Goal: Task Accomplishment & Management: Use online tool/utility

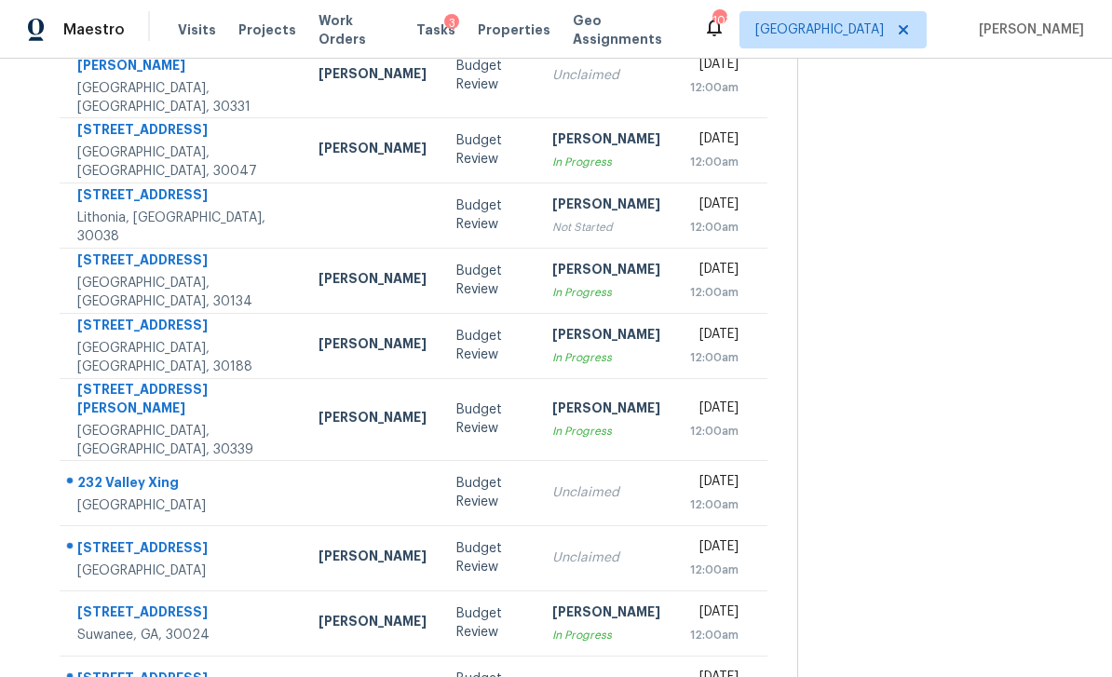
scroll to position [234, 0]
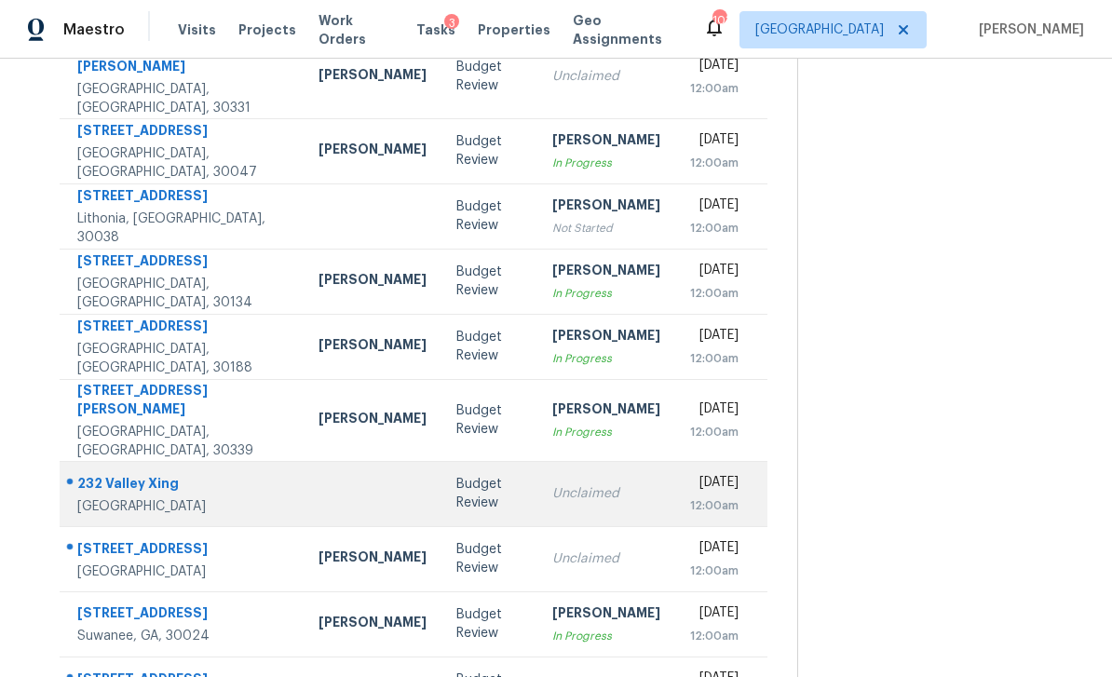
click at [591, 484] on div "Unclaimed" at bounding box center [606, 493] width 108 height 19
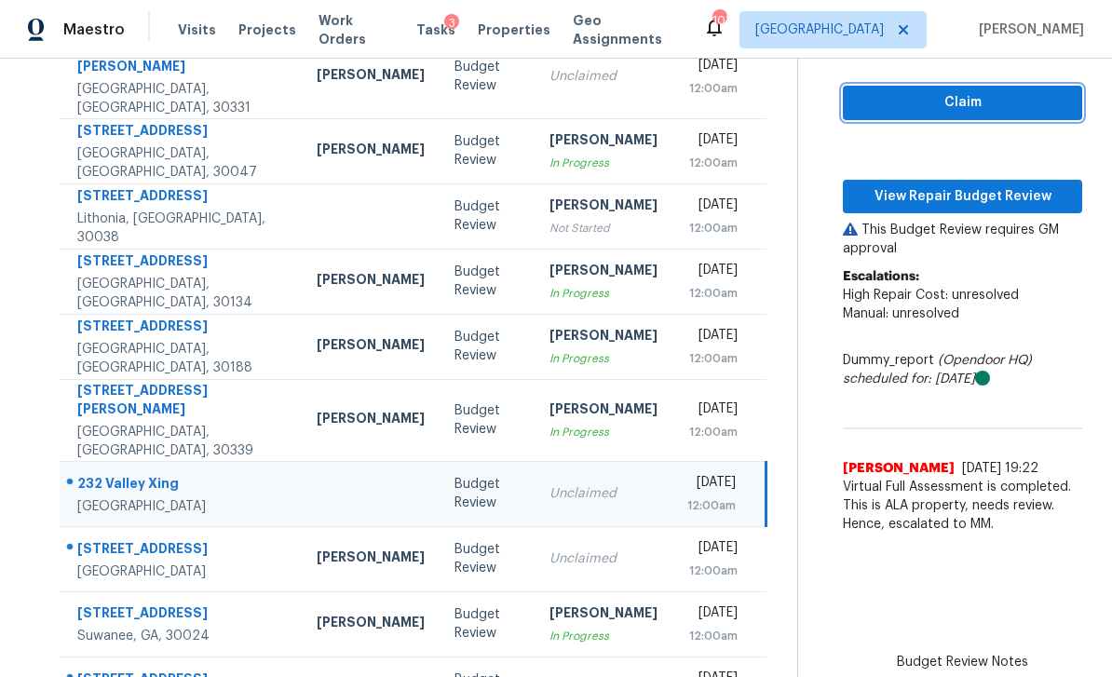
click at [970, 91] on span "Claim" at bounding box center [963, 102] width 210 height 23
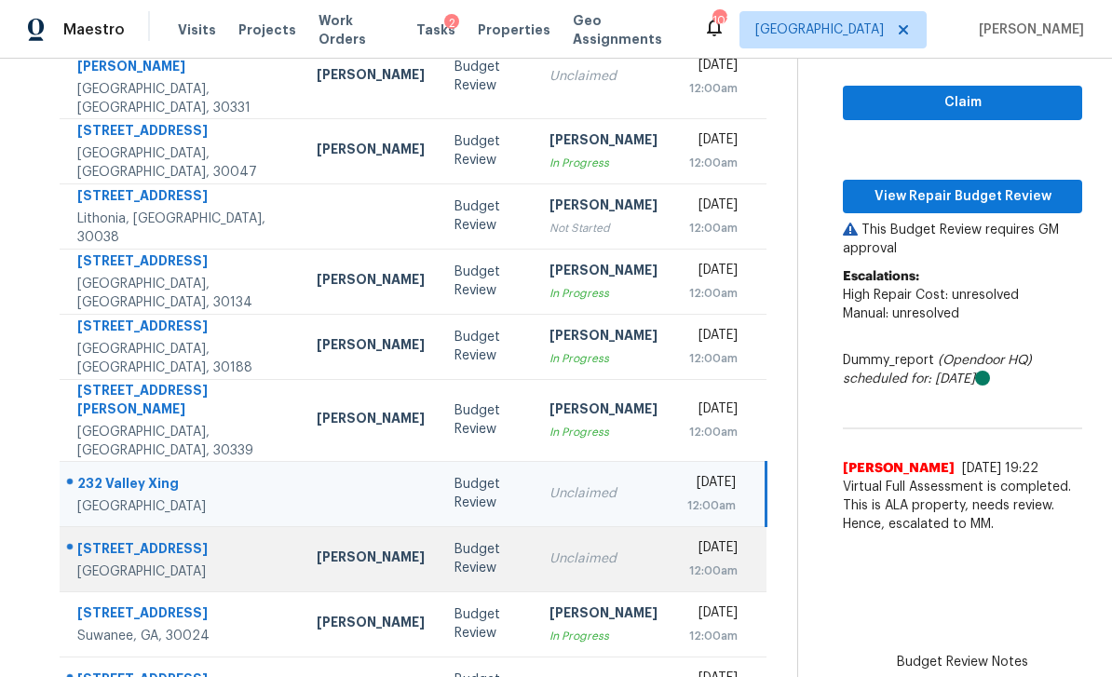
click at [673, 526] on td "[DATE] 12:00am" at bounding box center [720, 558] width 94 height 65
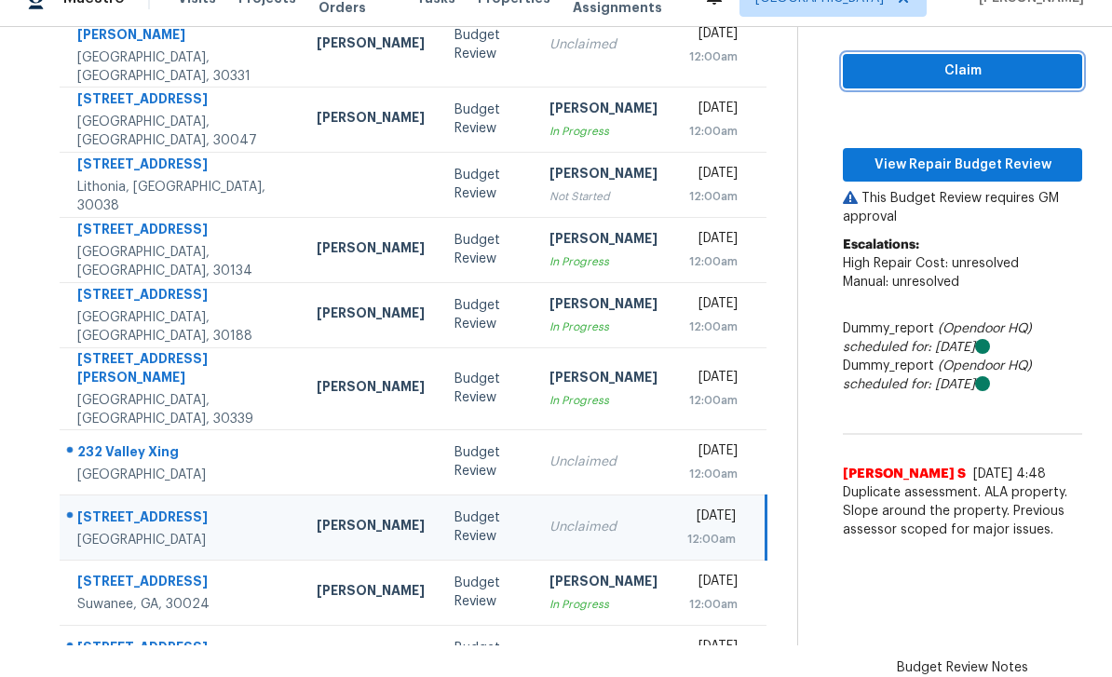
click at [949, 60] on span "Claim" at bounding box center [963, 71] width 210 height 23
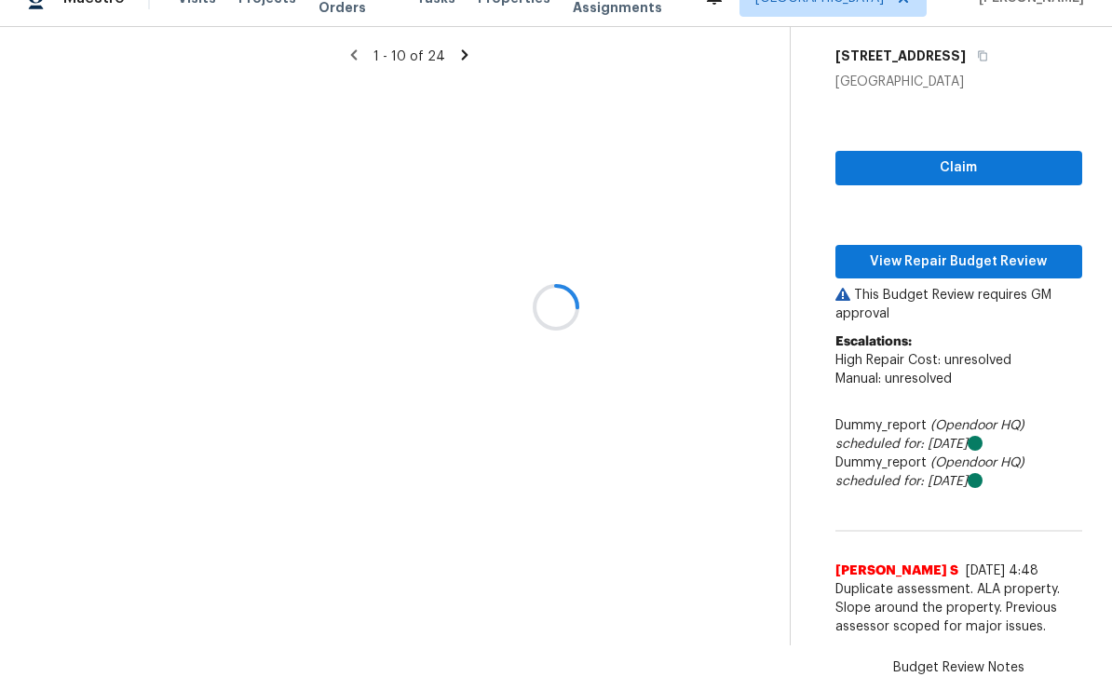
scroll to position [77, 0]
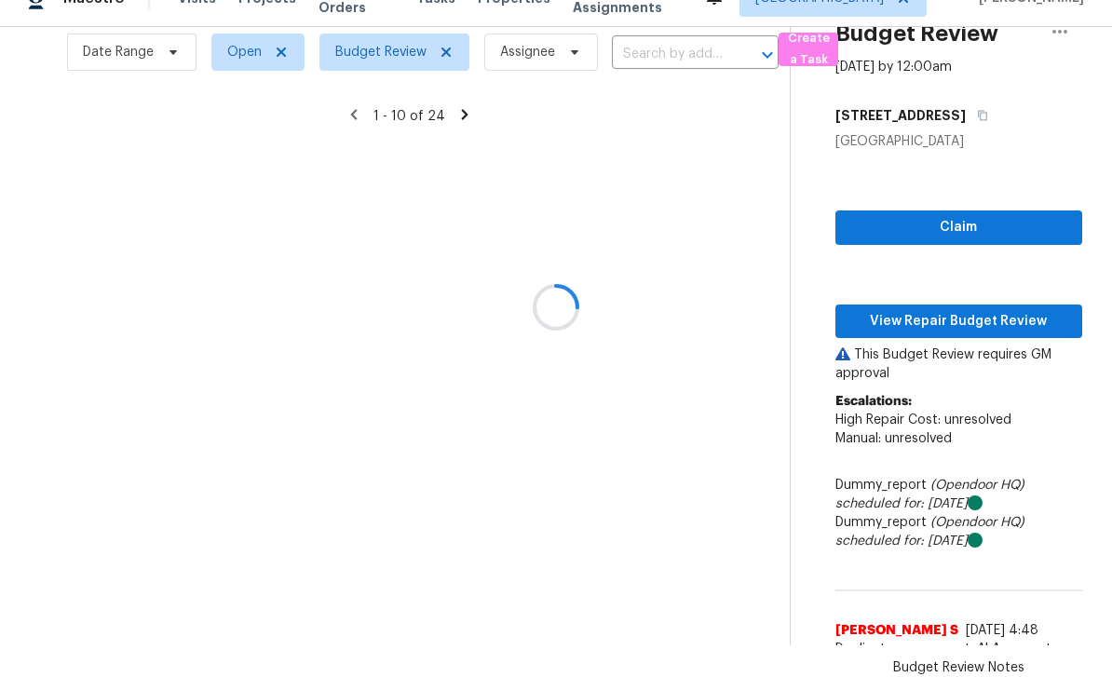
click at [599, 595] on div at bounding box center [556, 306] width 1112 height 677
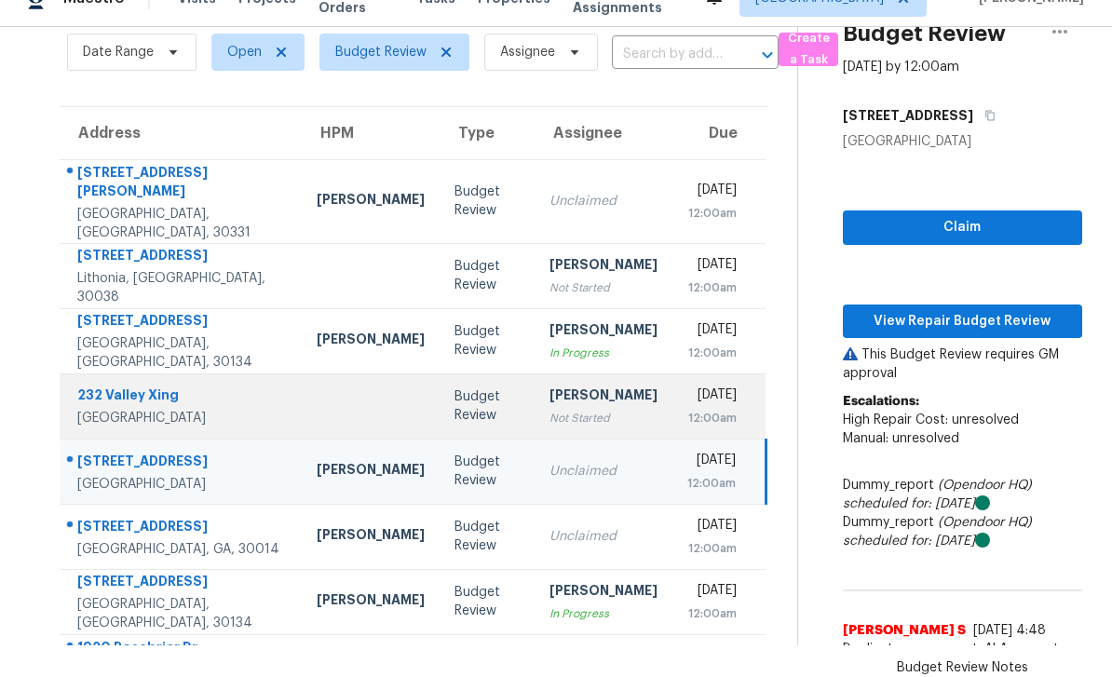
click at [688, 386] on div "[DATE]" at bounding box center [713, 397] width 50 height 23
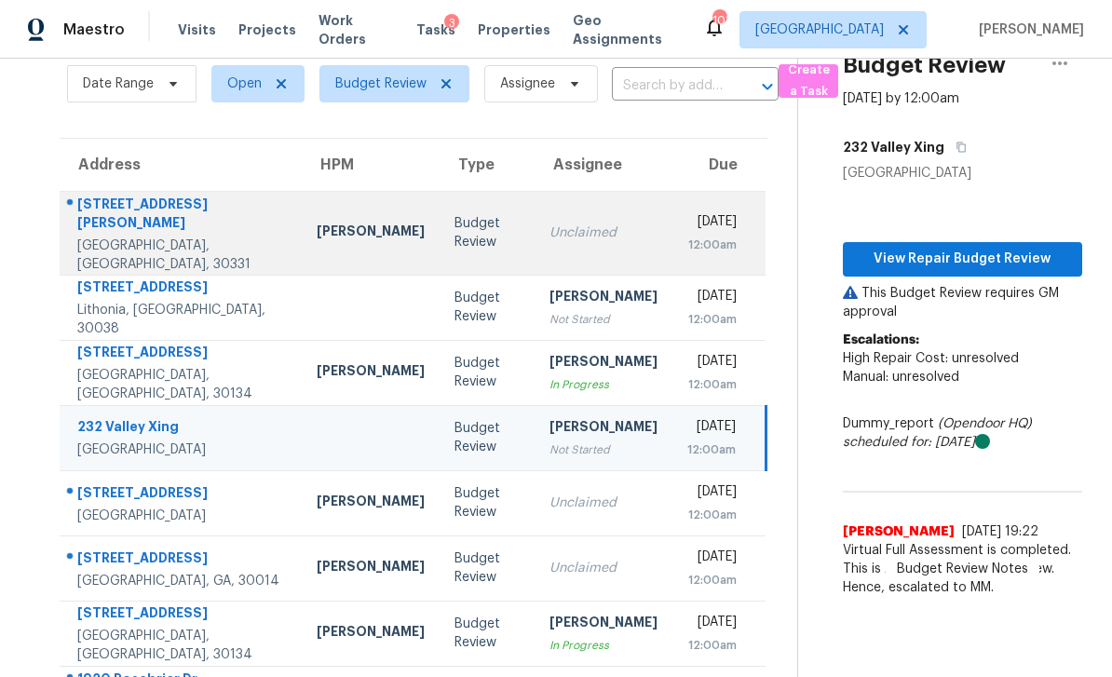
click at [673, 191] on td "[DATE] 12:00am" at bounding box center [720, 233] width 94 height 84
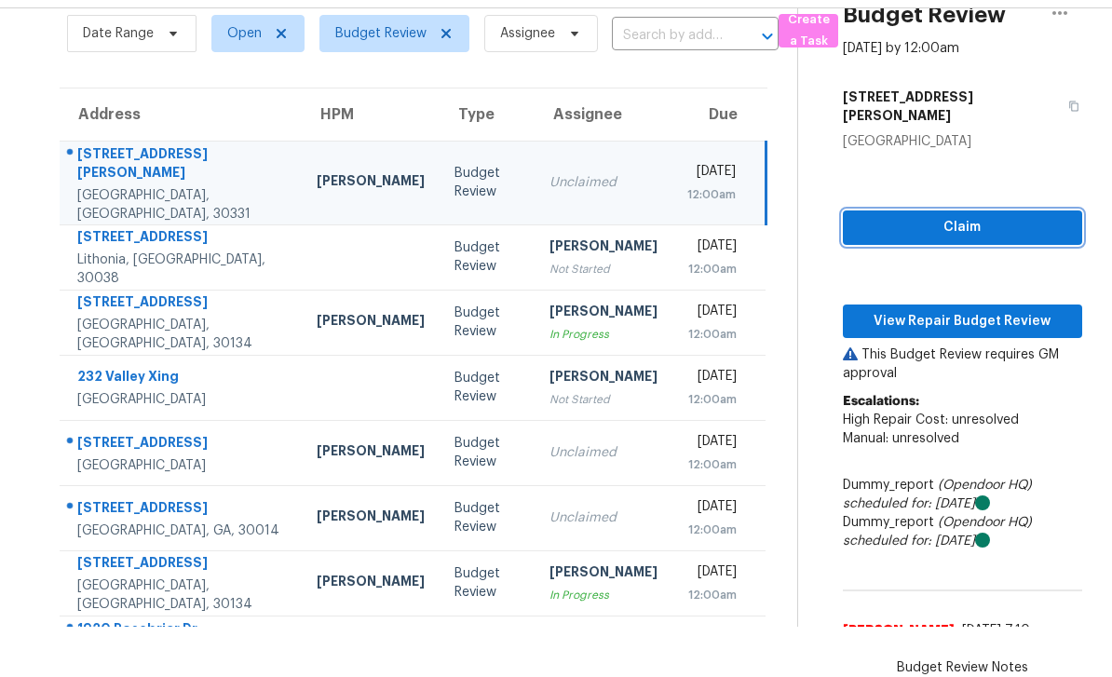
click at [960, 216] on span "Claim" at bounding box center [963, 227] width 210 height 23
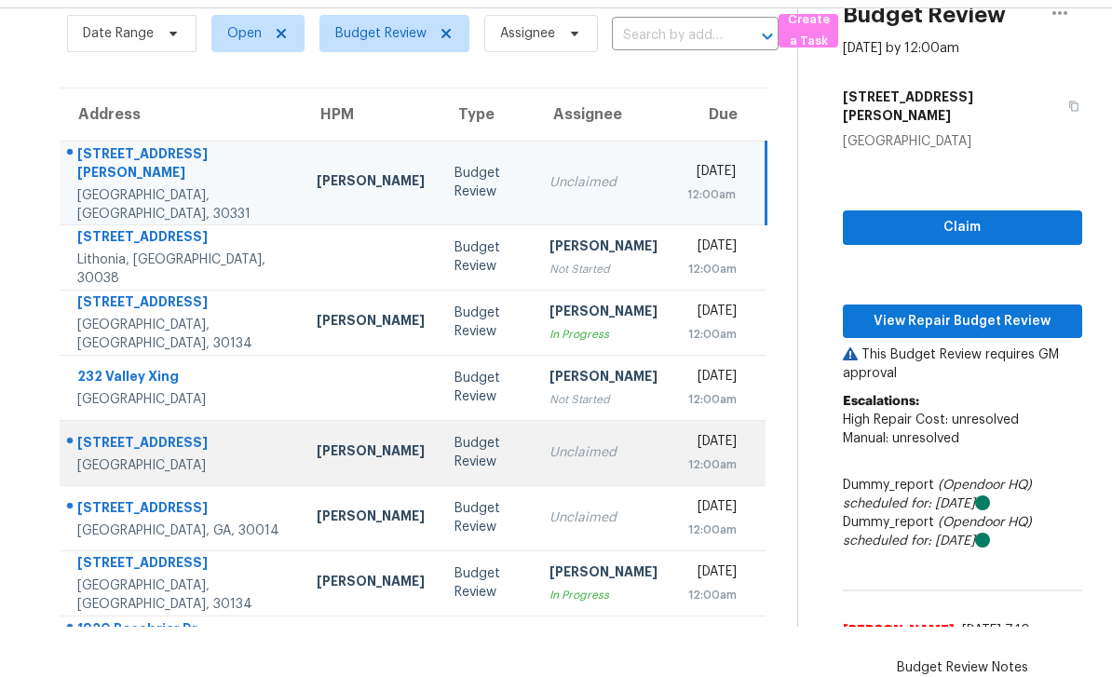
click at [688, 432] on div "[DATE]" at bounding box center [713, 443] width 50 height 23
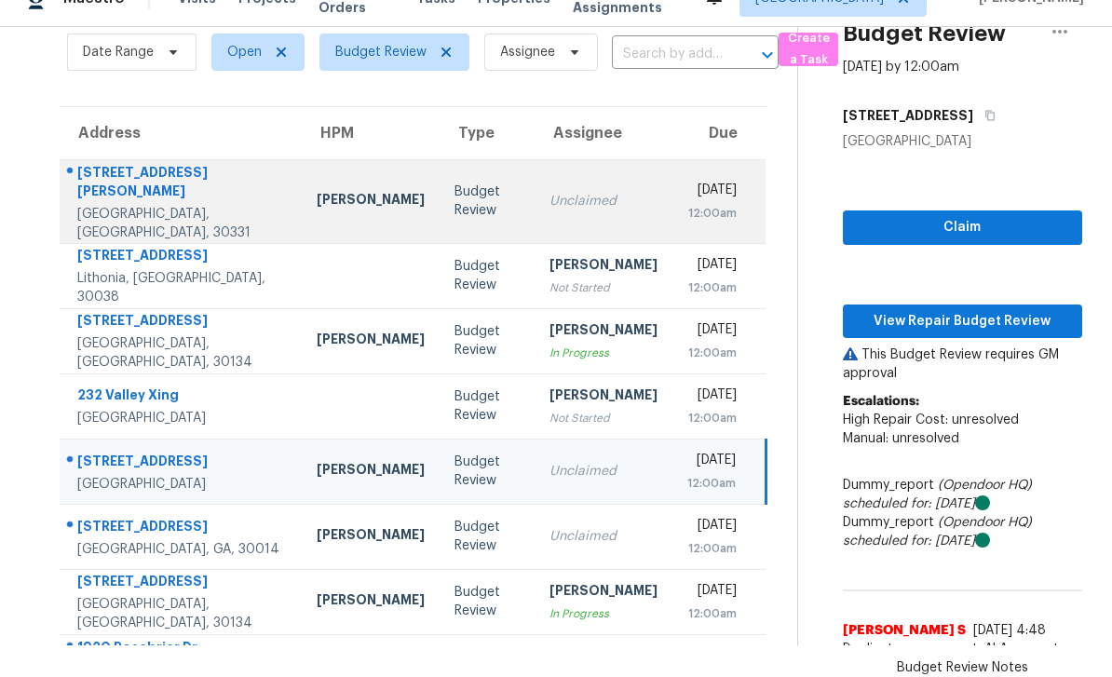
click at [688, 181] on div "[DATE]" at bounding box center [713, 192] width 50 height 23
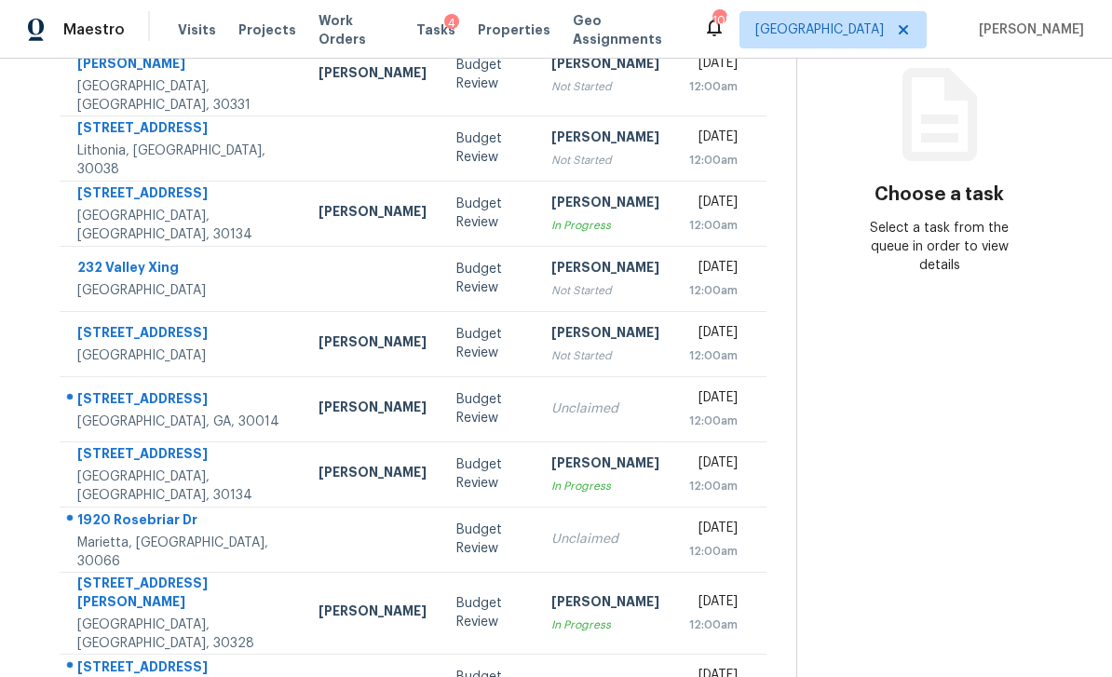
scroll to position [234, 0]
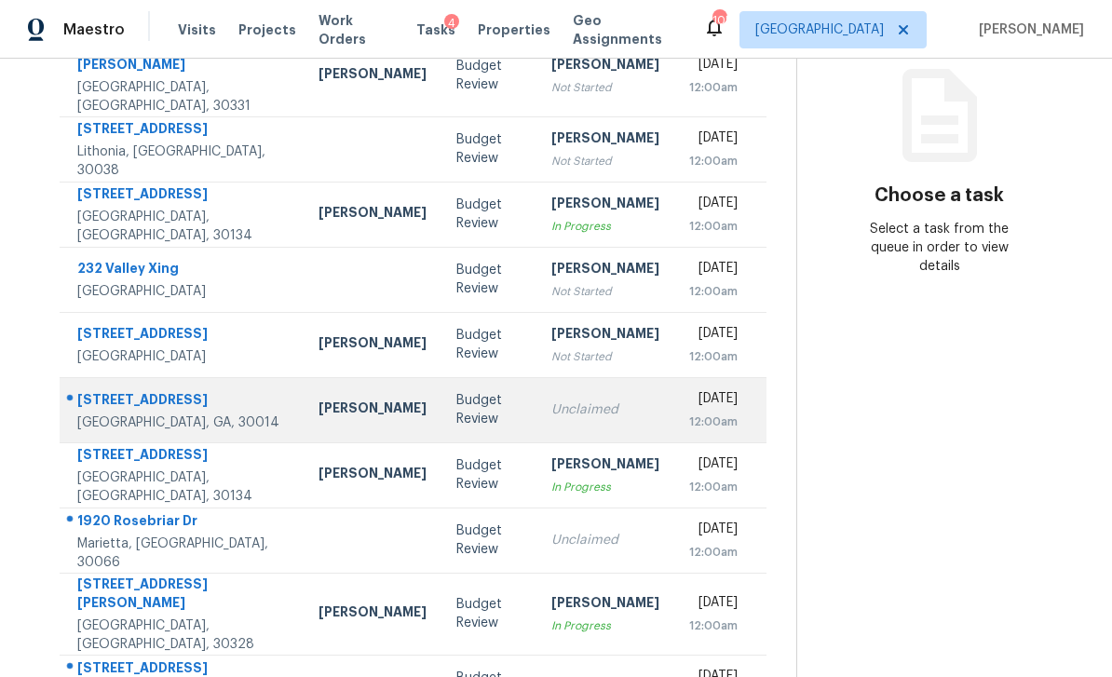
click at [674, 377] on td "[DATE] 12:00am" at bounding box center [720, 409] width 92 height 65
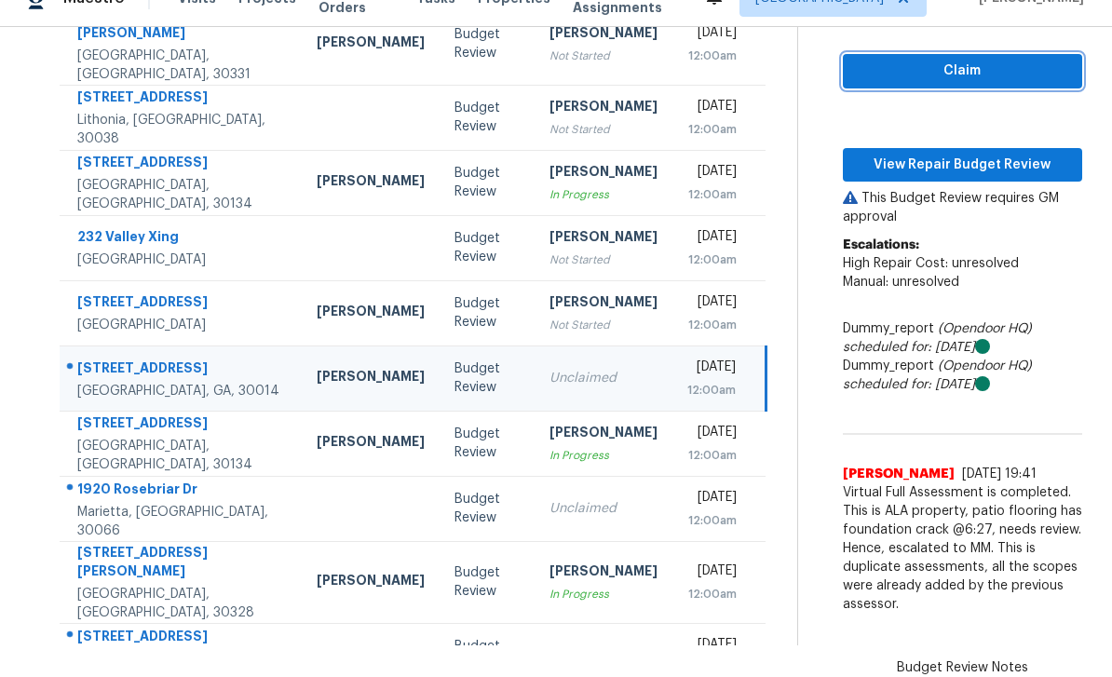
click at [1006, 60] on span "Claim" at bounding box center [963, 71] width 210 height 23
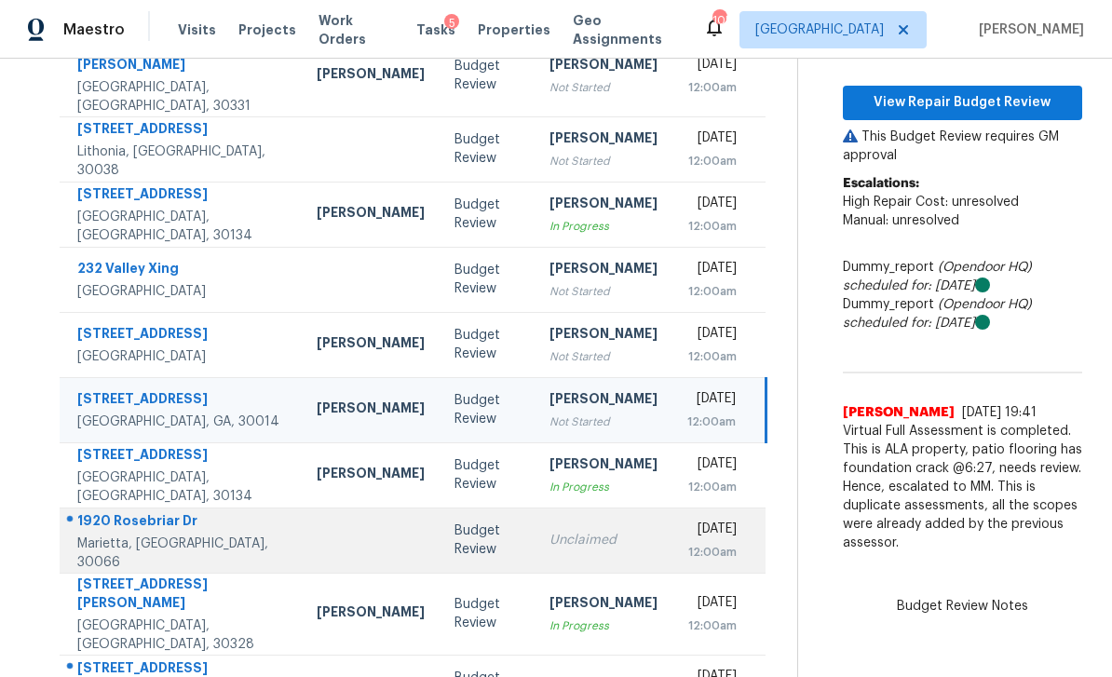
click at [673, 508] on td "[DATE] 12:00am" at bounding box center [720, 540] width 94 height 65
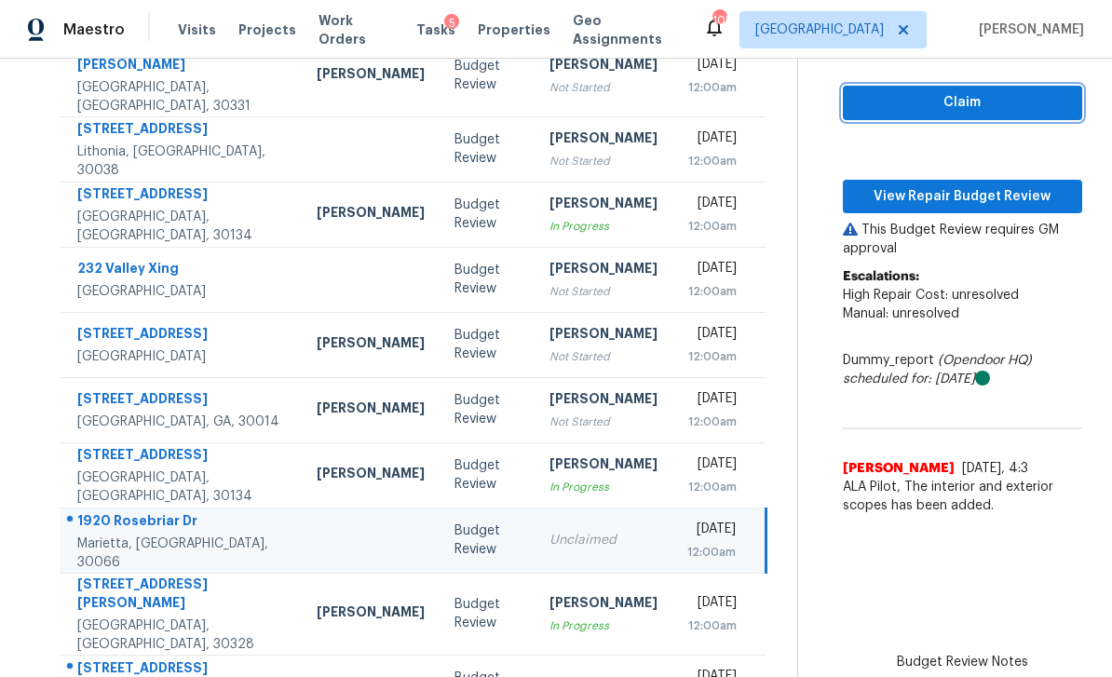
click at [973, 86] on button "Claim" at bounding box center [962, 103] width 239 height 34
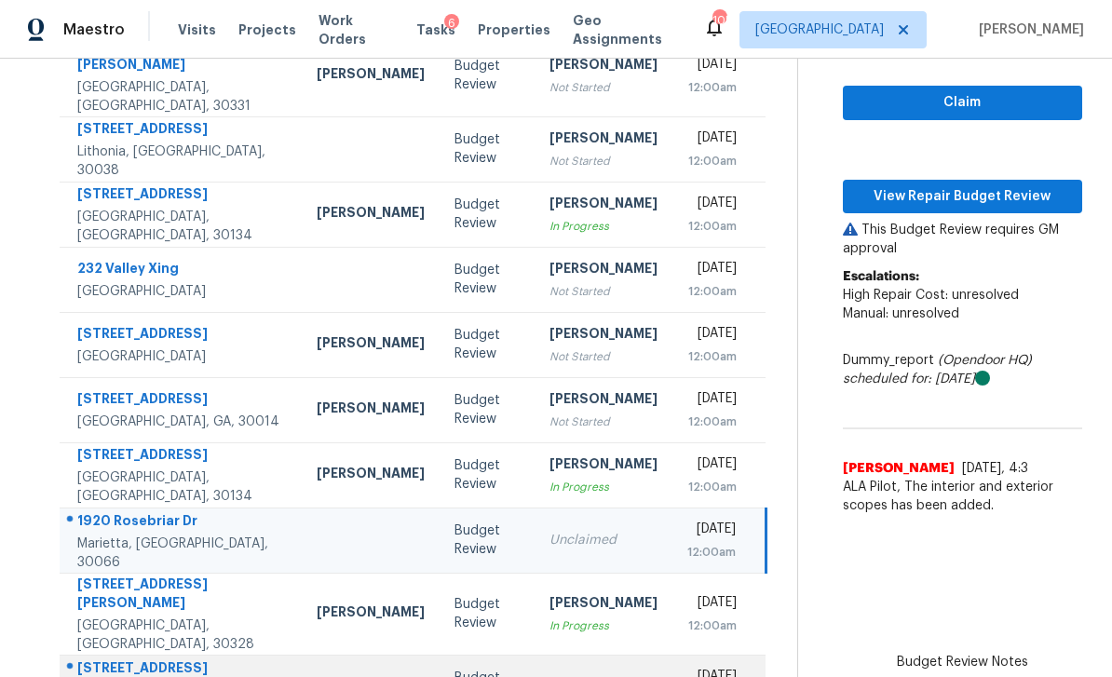
click at [575, 676] on div "Unclaimed" at bounding box center [604, 687] width 108 height 19
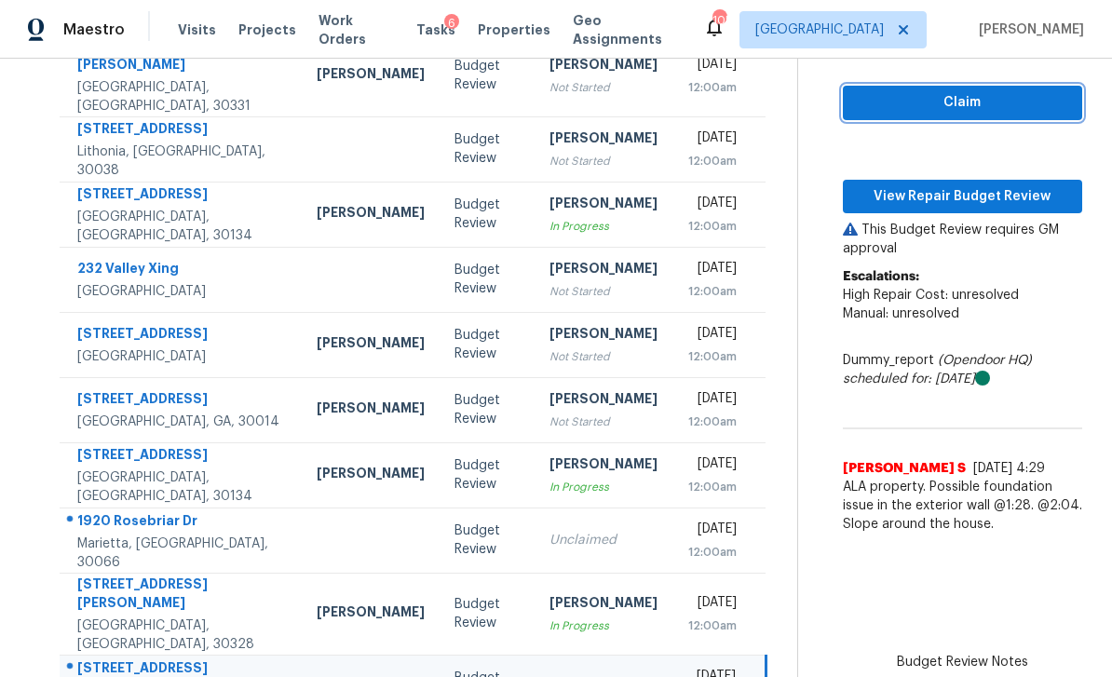
click at [986, 91] on span "Claim" at bounding box center [963, 102] width 210 height 23
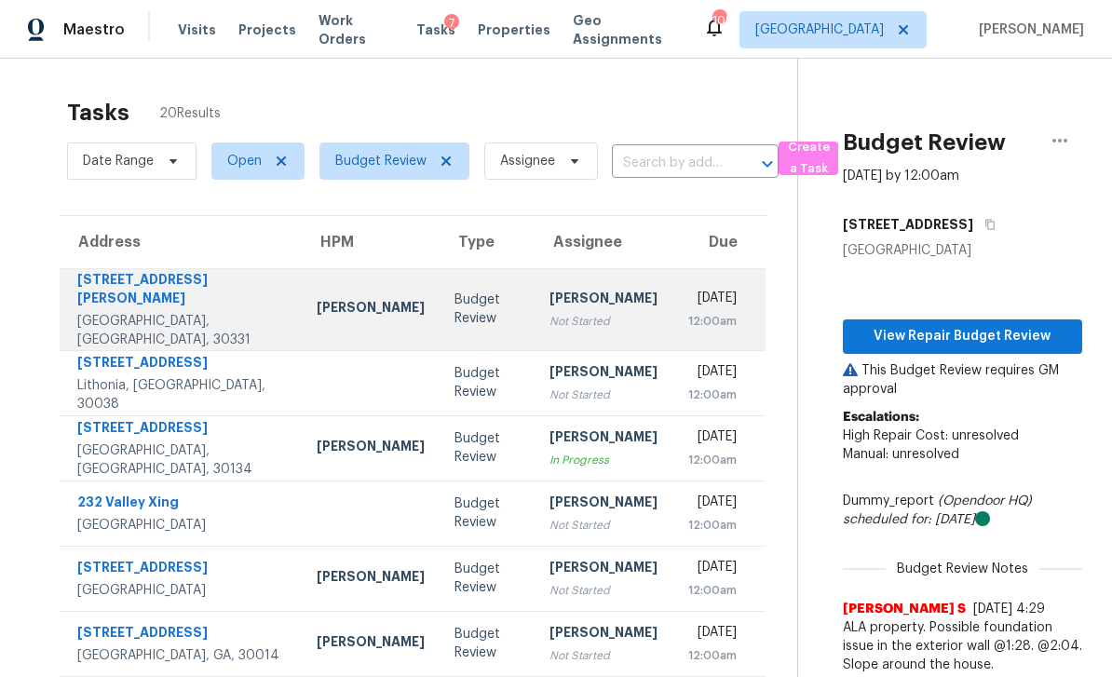
scroll to position [0, 0]
click at [601, 268] on td "Cynthia Herriott Not Started" at bounding box center [604, 309] width 138 height 82
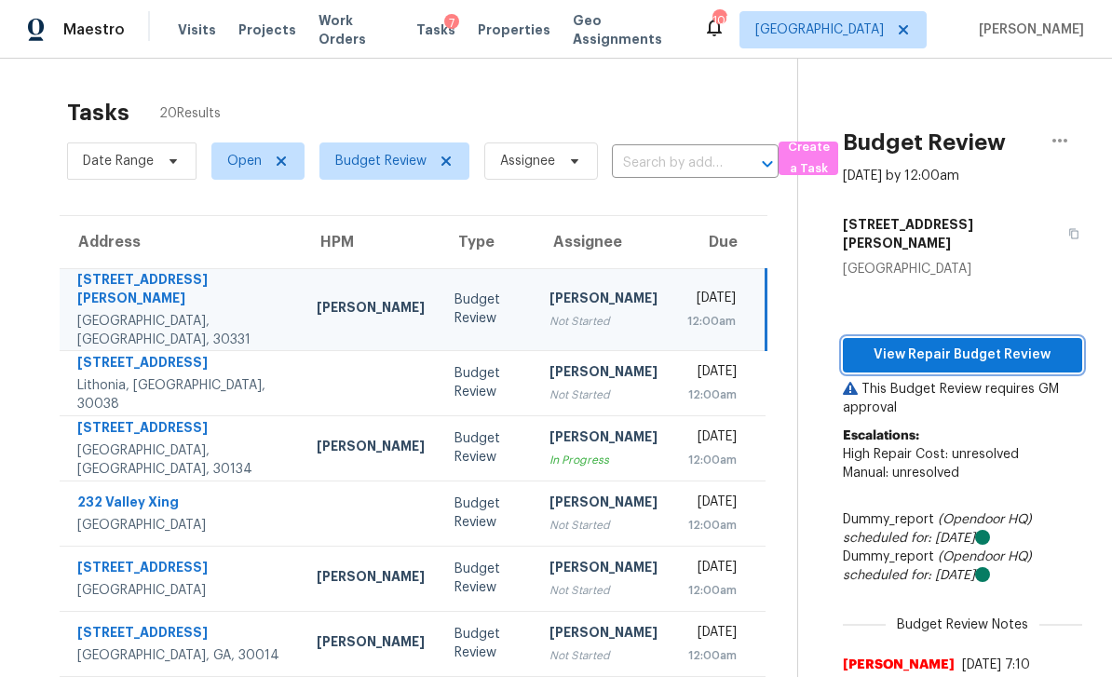
click at [954, 344] on span "View Repair Budget Review" at bounding box center [963, 355] width 210 height 23
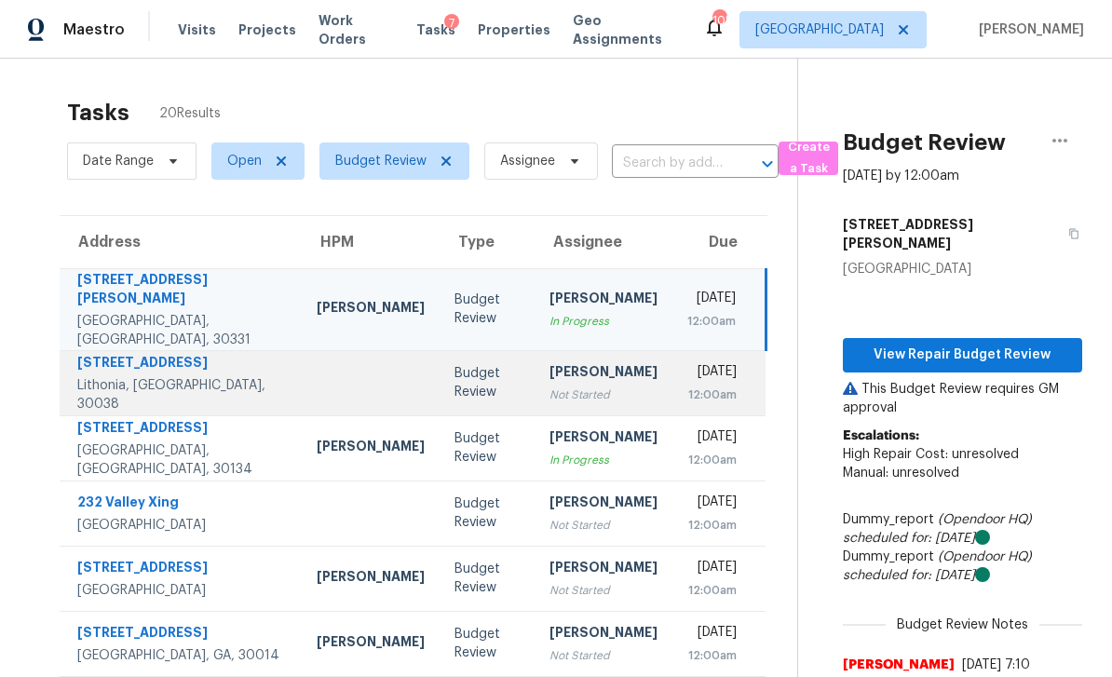
click at [688, 362] on div "[DATE]" at bounding box center [713, 373] width 50 height 23
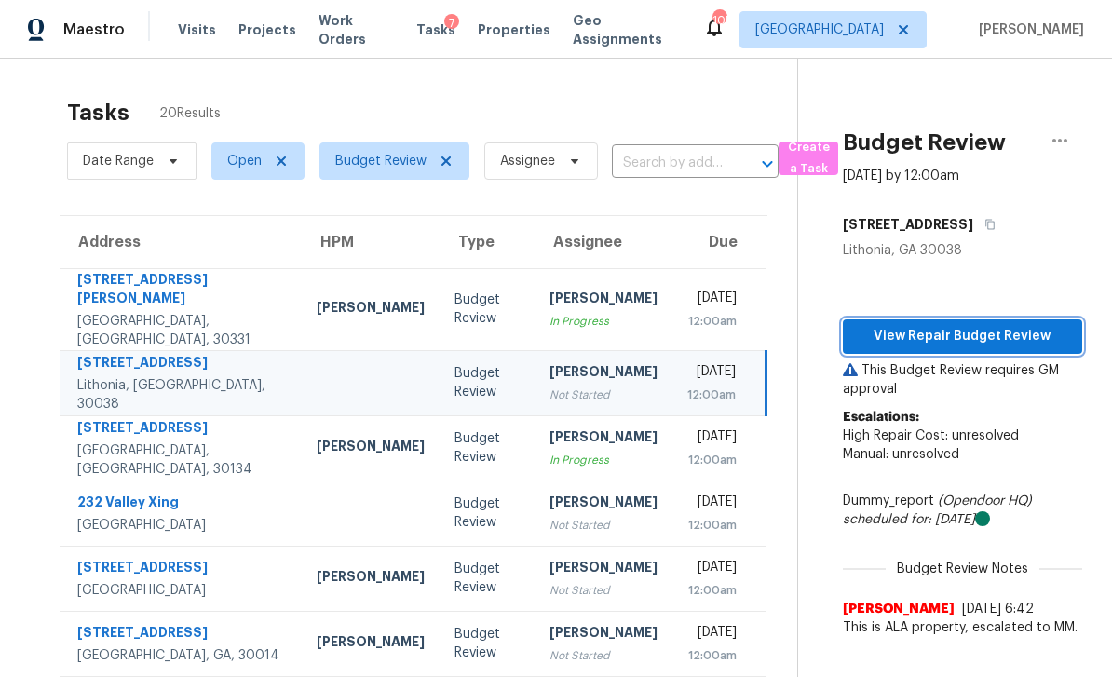
click at [986, 325] on span "View Repair Budget Review" at bounding box center [963, 336] width 210 height 23
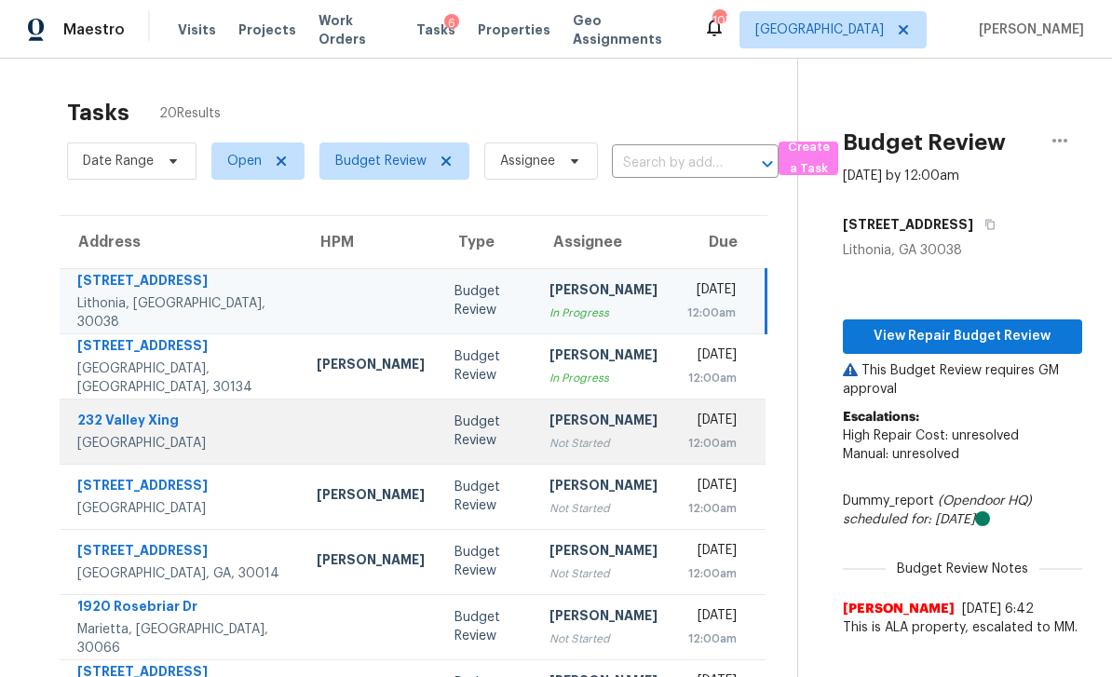
click at [688, 411] on div "[DATE]" at bounding box center [713, 422] width 50 height 23
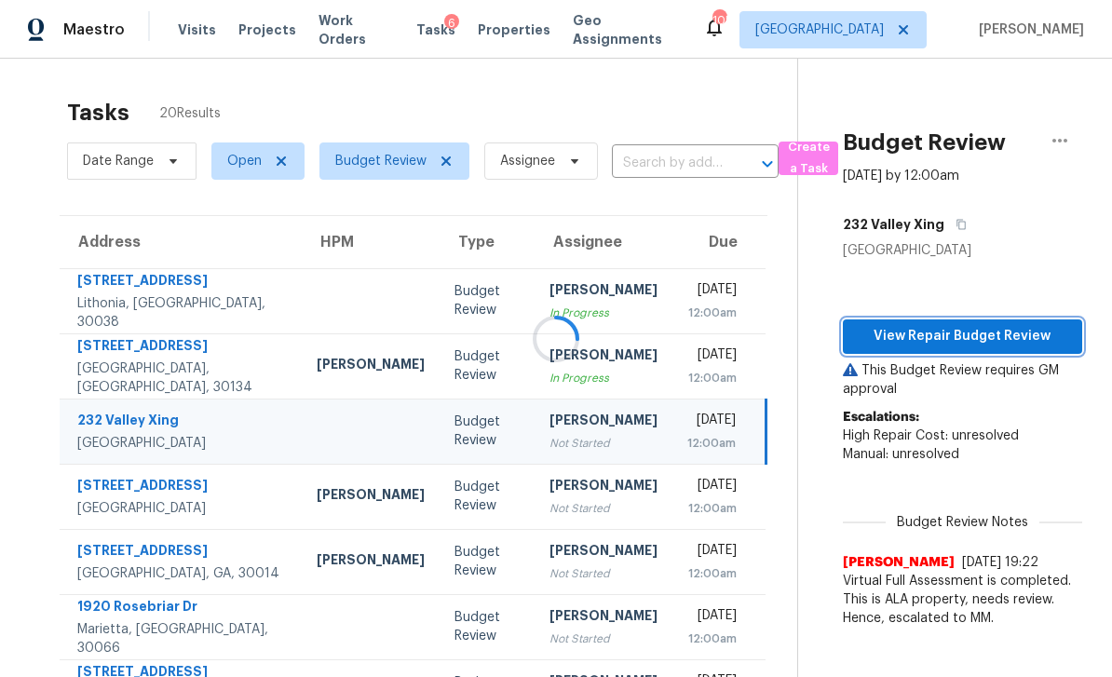
click at [1010, 325] on span "View Repair Budget Review" at bounding box center [963, 336] width 210 height 23
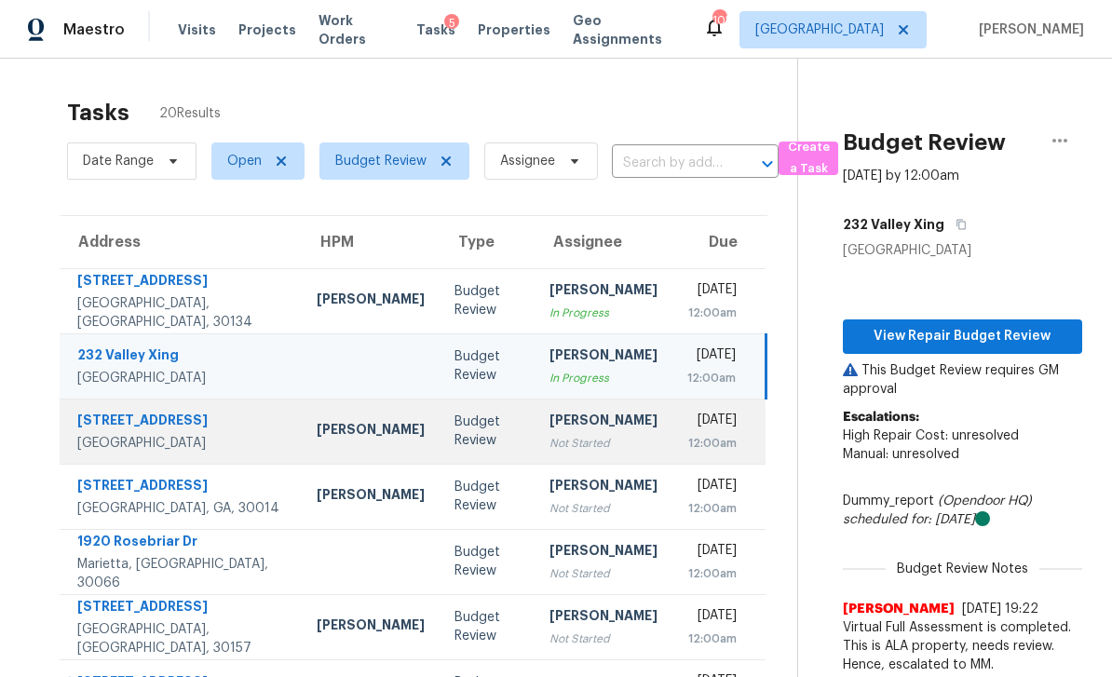
click at [688, 411] on div "[DATE]" at bounding box center [713, 422] width 50 height 23
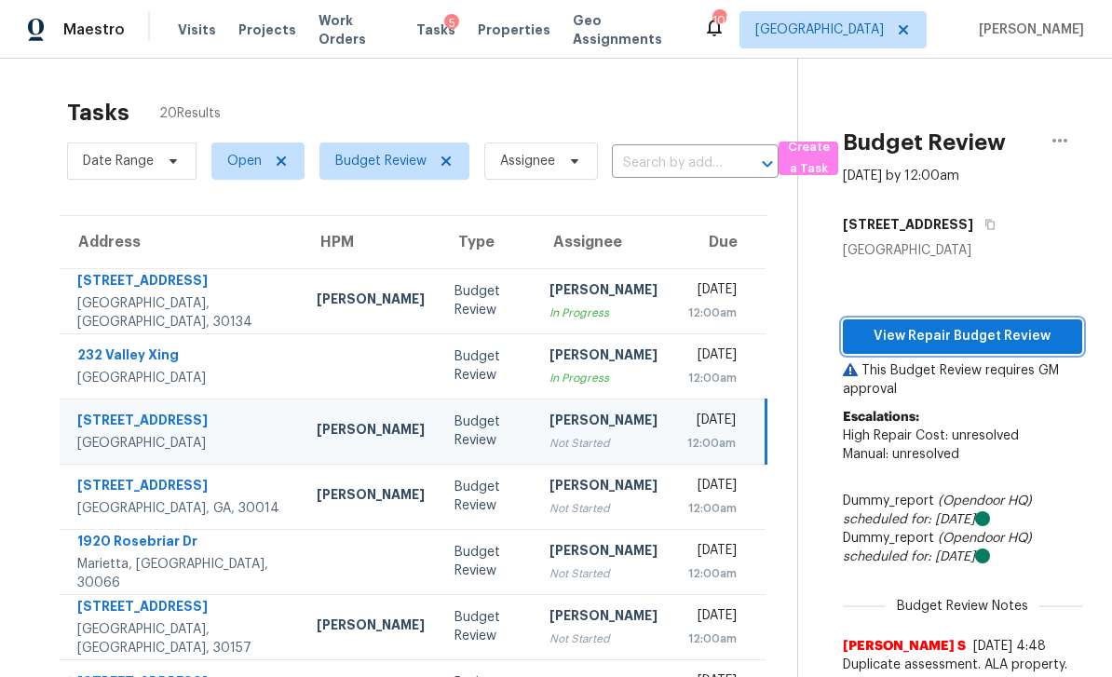
click at [977, 325] on span "View Repair Budget Review" at bounding box center [963, 336] width 210 height 23
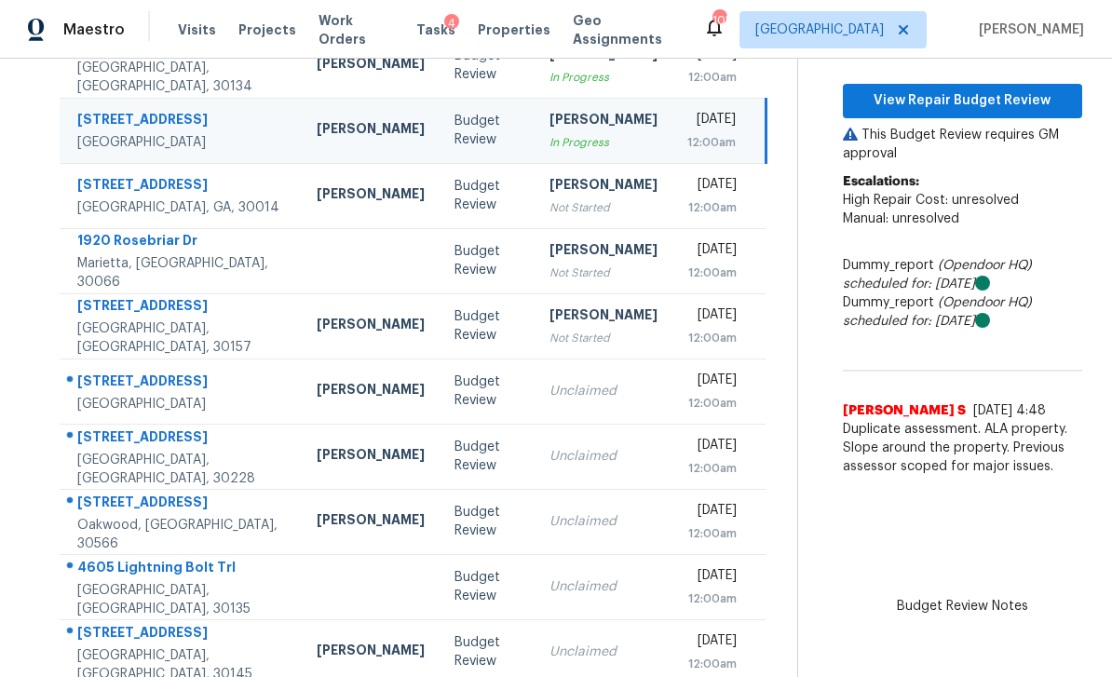
scroll to position [234, 0]
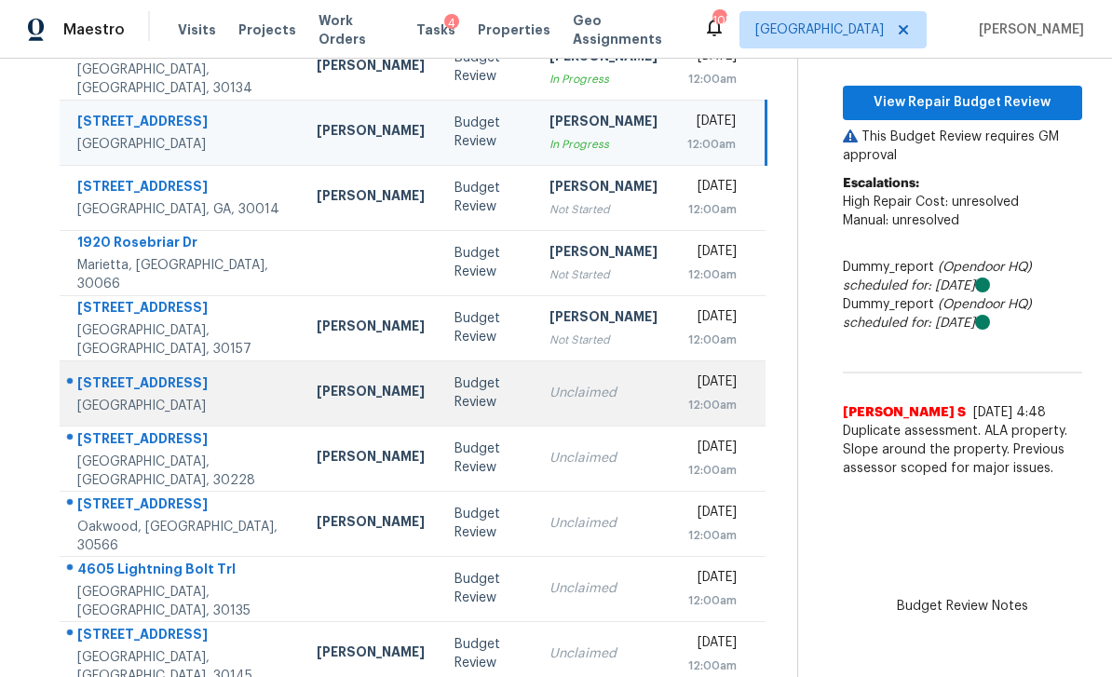
click at [688, 373] on div "[DATE]" at bounding box center [713, 384] width 50 height 23
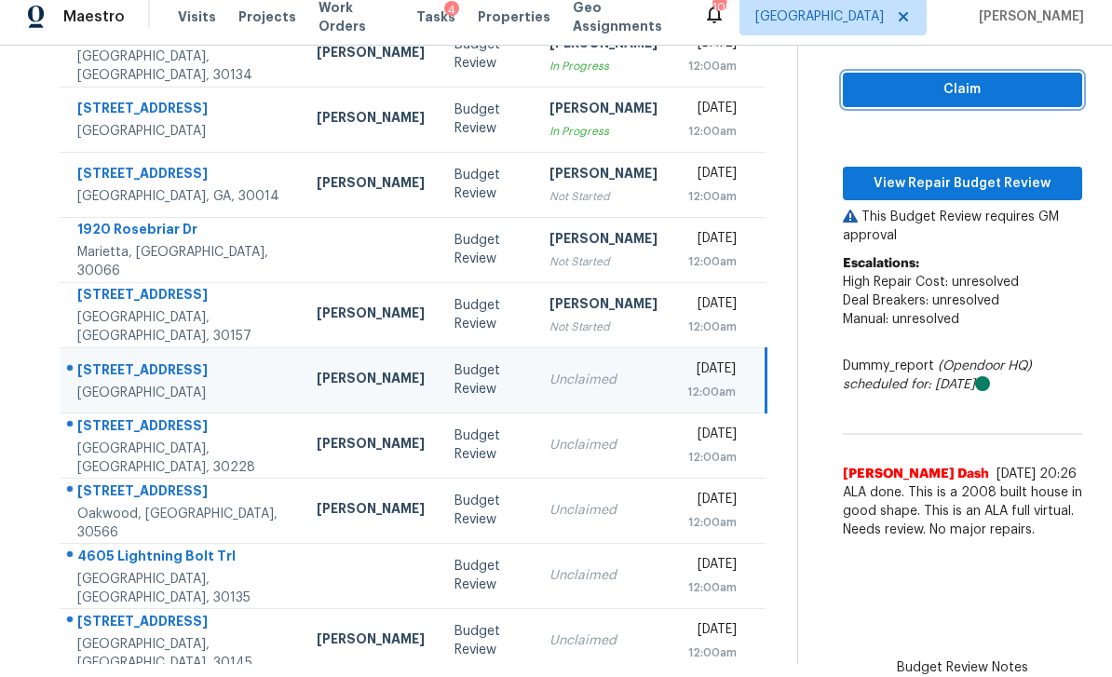
click at [967, 78] on span "Claim" at bounding box center [963, 89] width 210 height 23
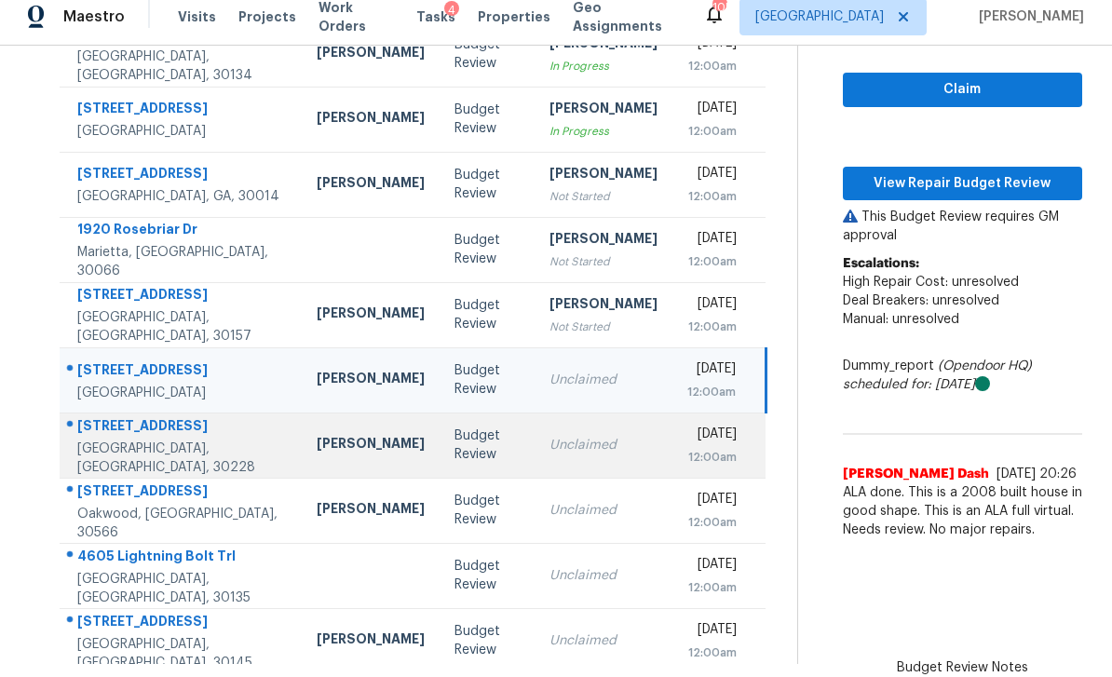
click at [688, 425] on div "[DATE]" at bounding box center [713, 436] width 50 height 23
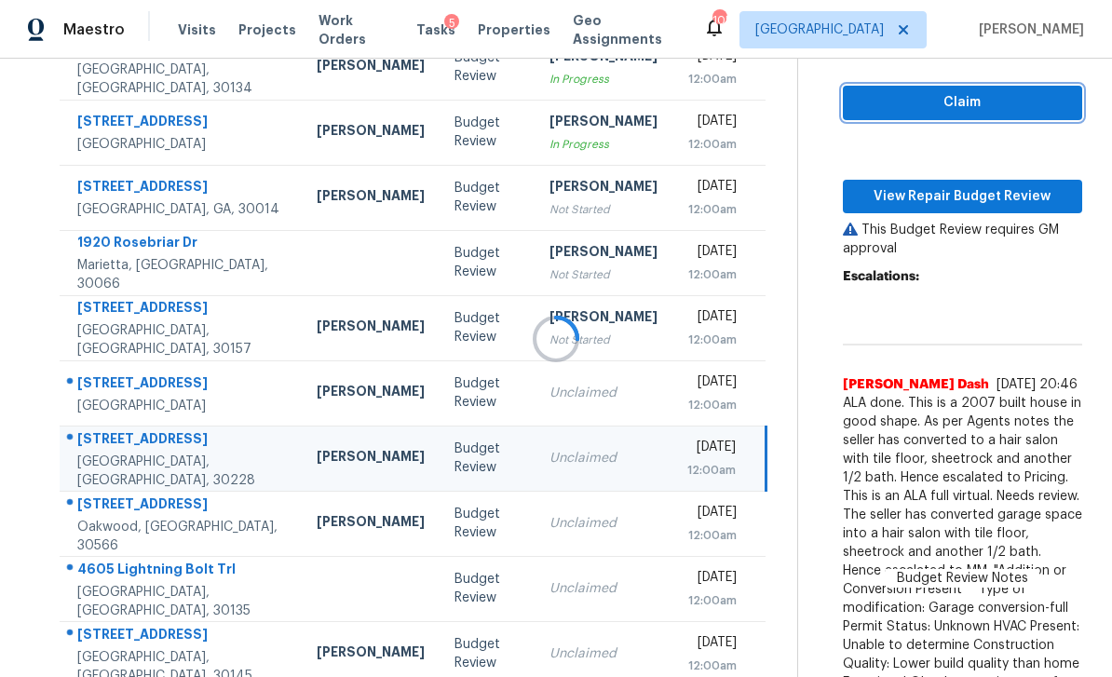
click at [935, 91] on span "Claim" at bounding box center [963, 102] width 210 height 23
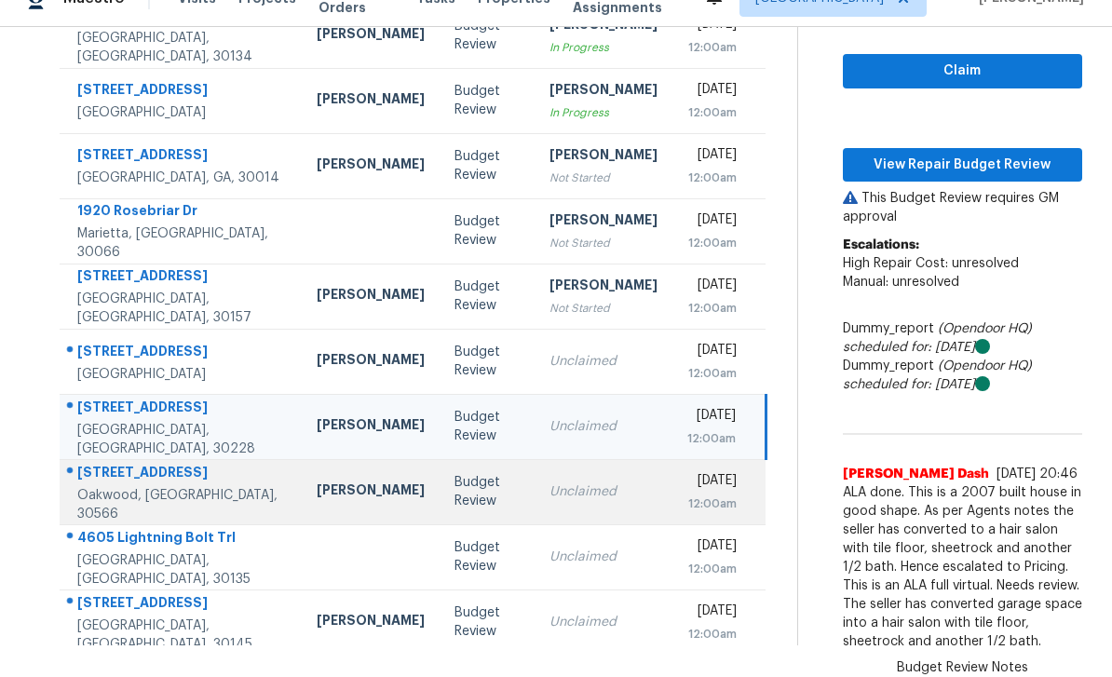
click at [688, 471] on div "[DATE]" at bounding box center [713, 482] width 50 height 23
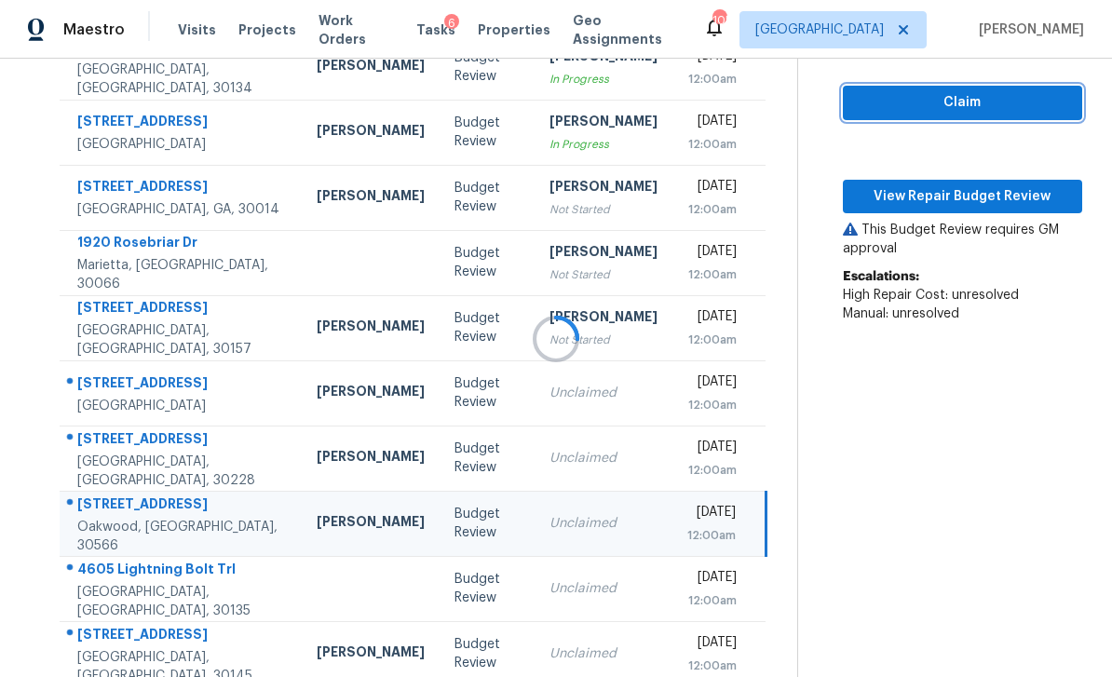
click at [919, 91] on span "Claim" at bounding box center [963, 102] width 210 height 23
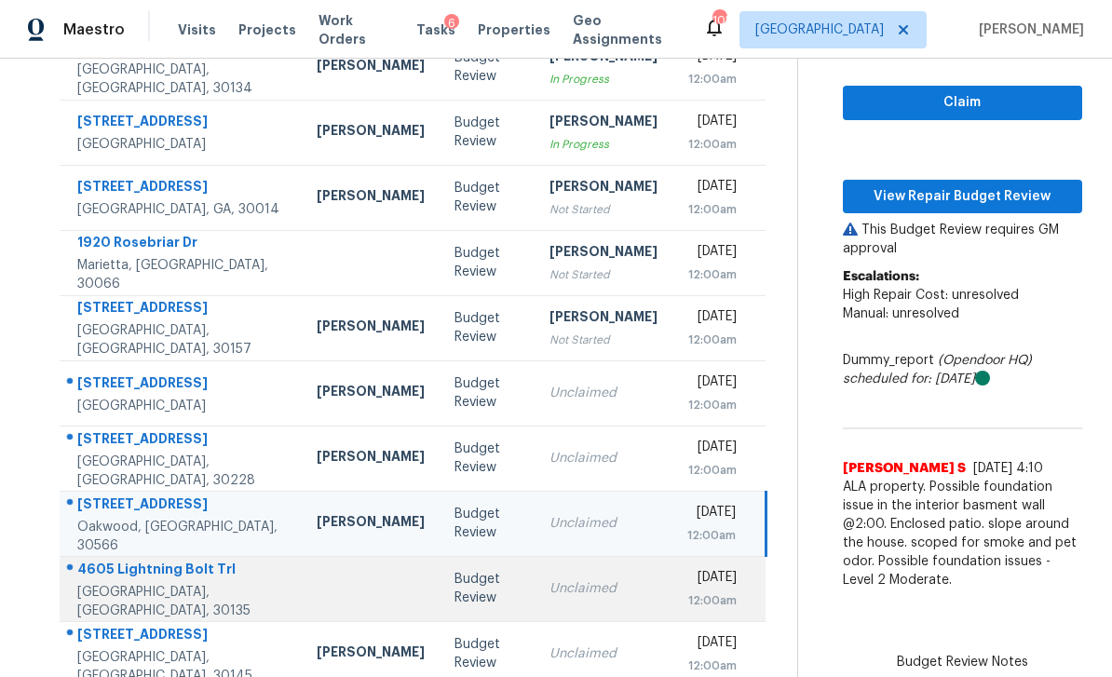
click at [688, 568] on div "[DATE]" at bounding box center [713, 579] width 50 height 23
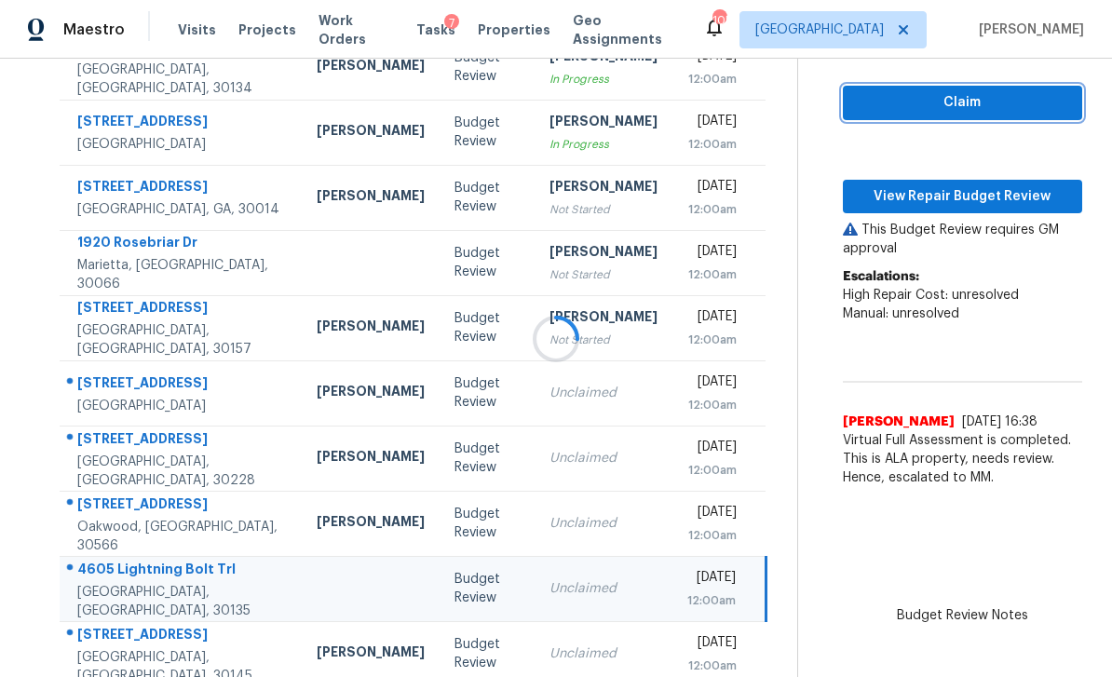
click at [909, 91] on span "Claim" at bounding box center [963, 102] width 210 height 23
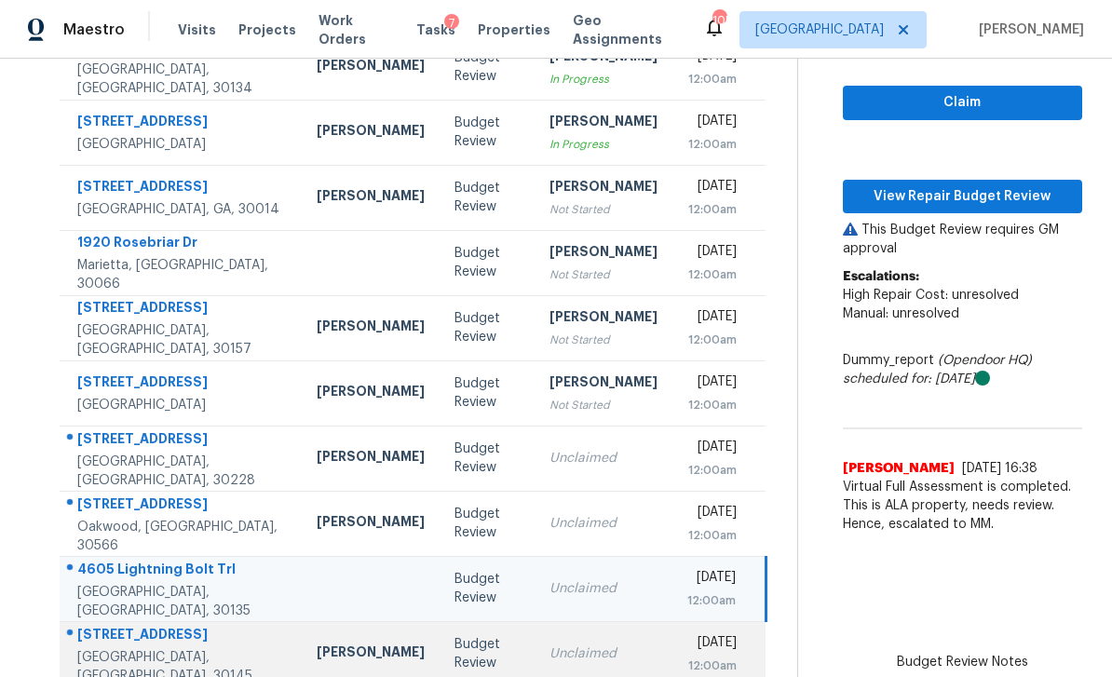
click at [601, 621] on td "Unclaimed" at bounding box center [604, 653] width 138 height 65
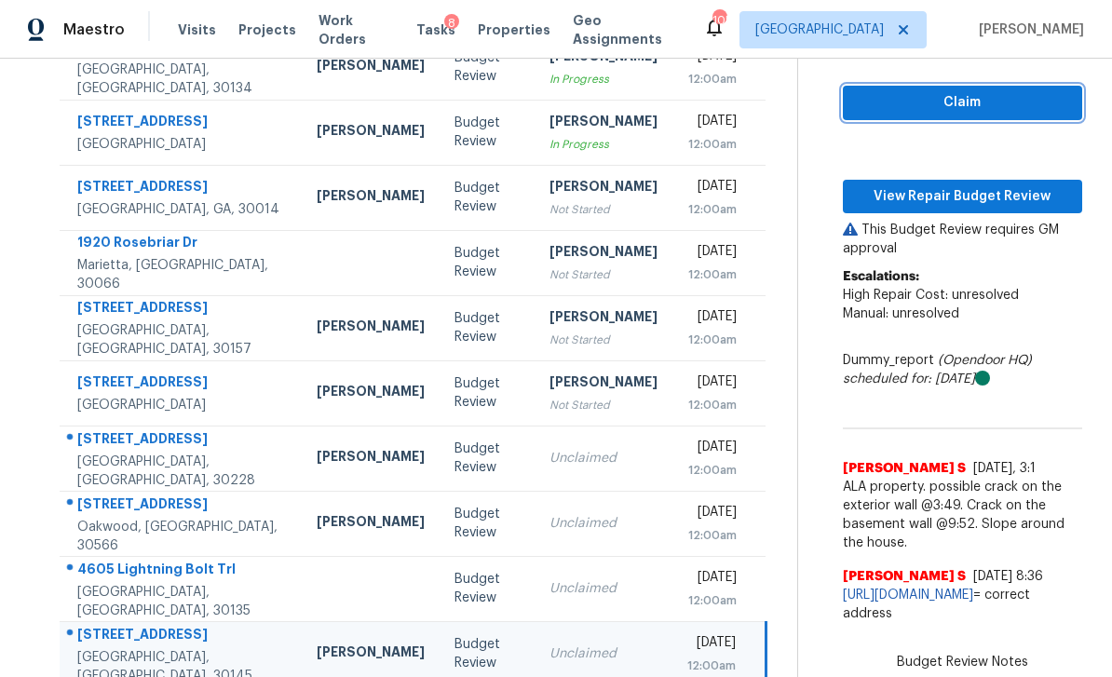
click at [948, 86] on button "Claim" at bounding box center [962, 103] width 239 height 34
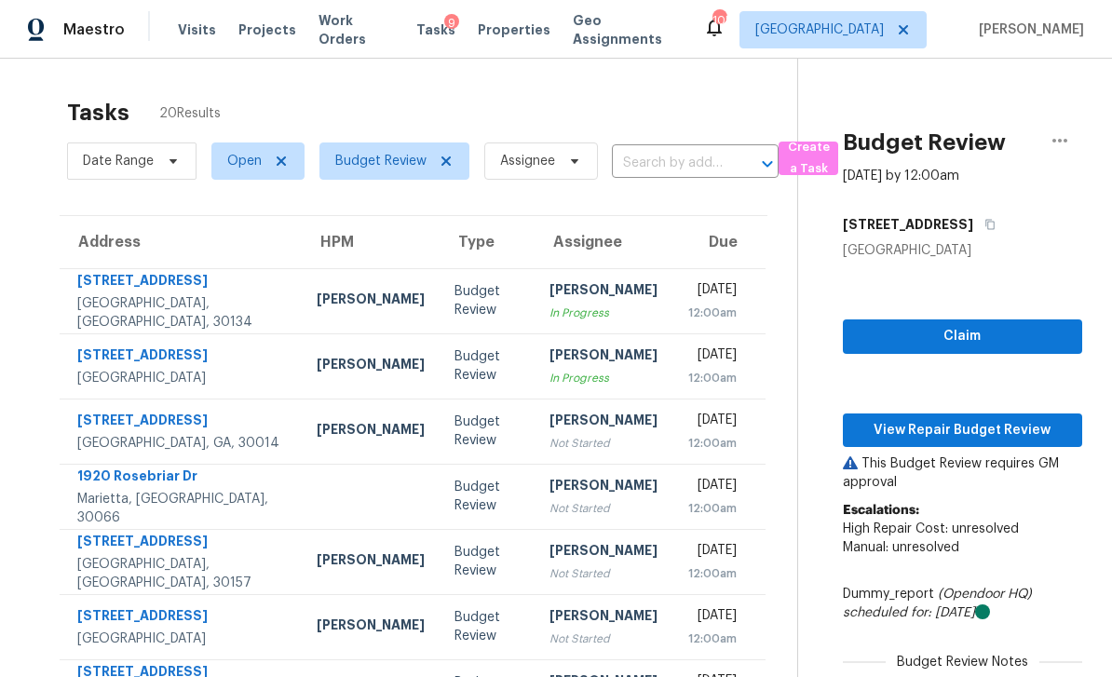
scroll to position [0, 37]
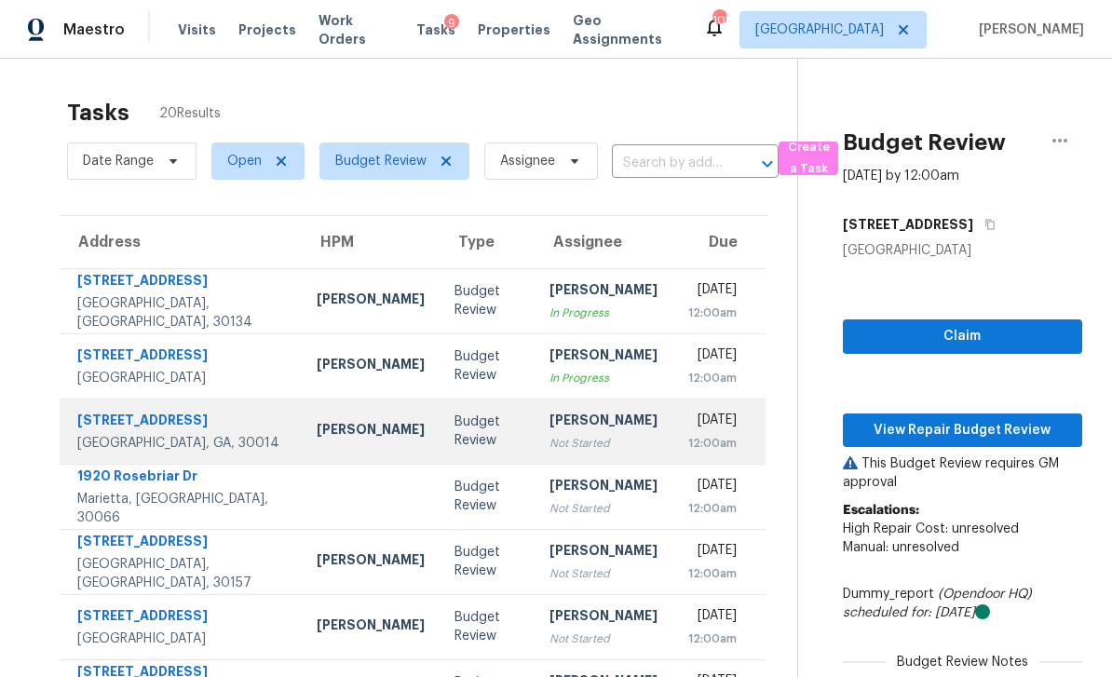
click at [688, 411] on div "[DATE]" at bounding box center [713, 422] width 50 height 23
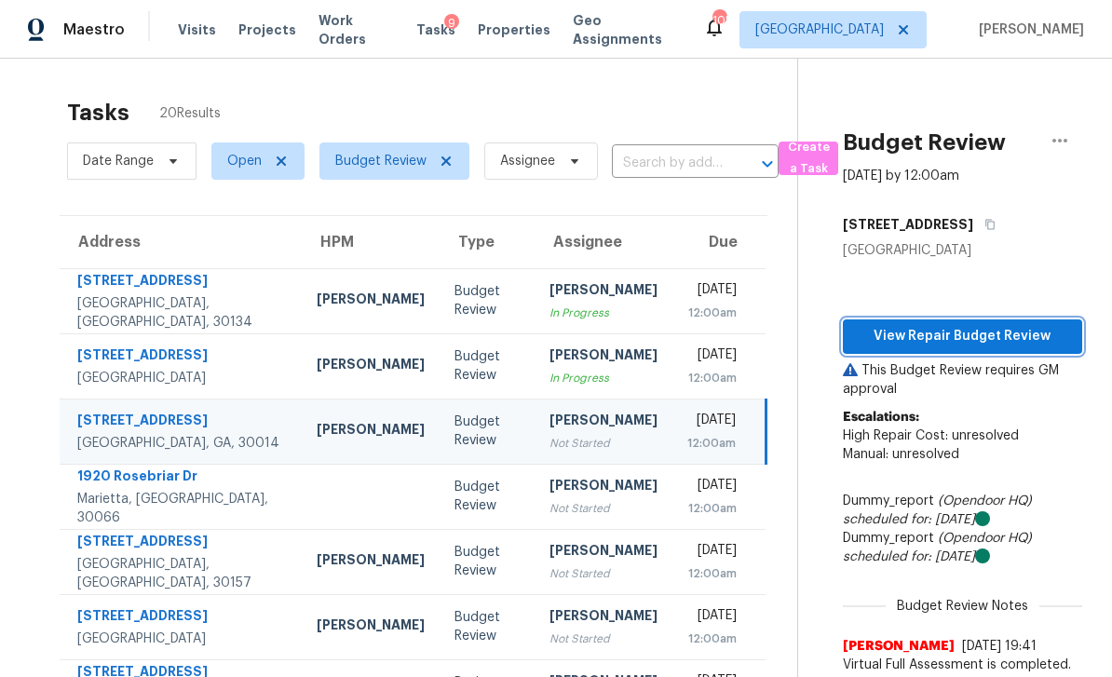
click at [969, 320] on button "View Repair Budget Review" at bounding box center [962, 337] width 239 height 34
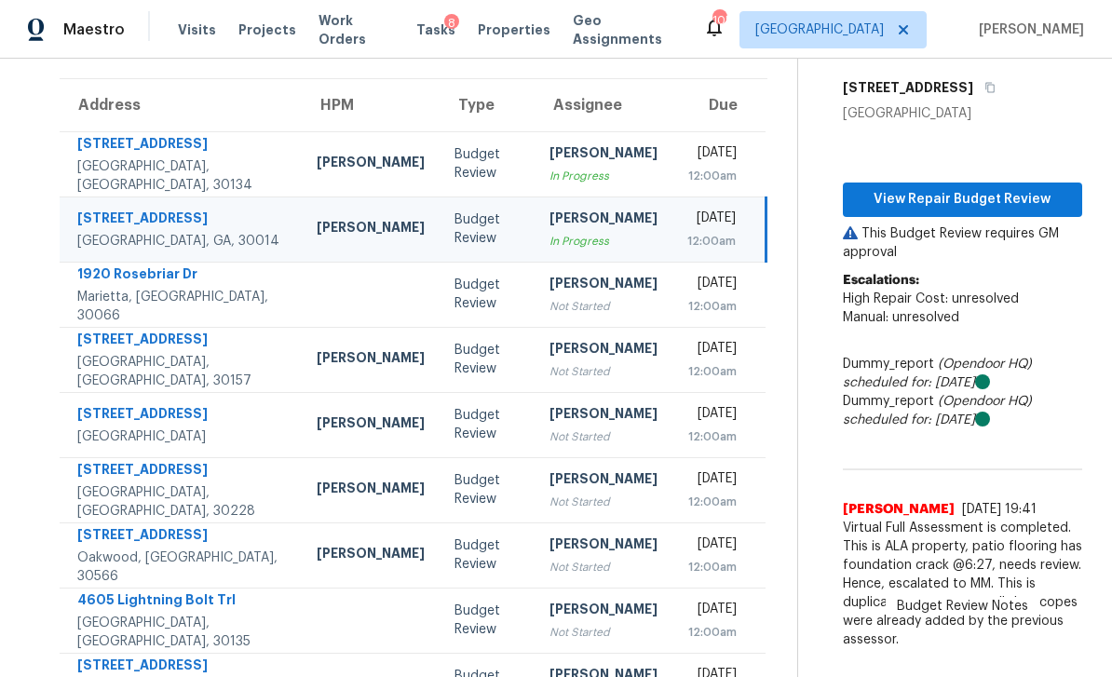
scroll to position [114, 0]
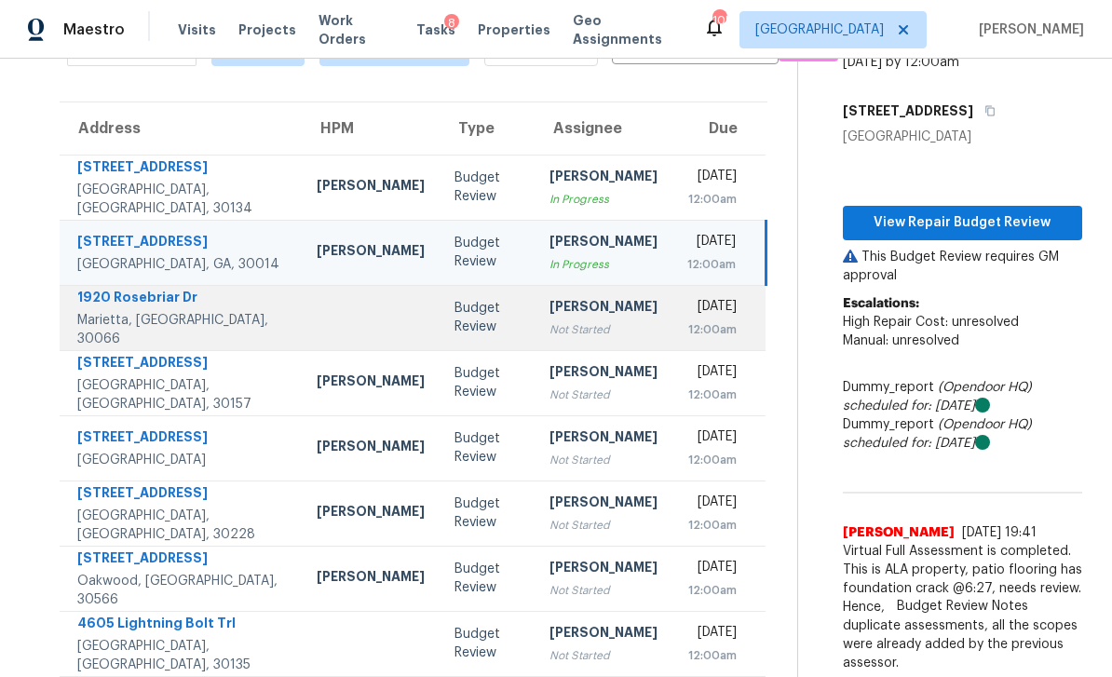
click at [688, 297] on div "[DATE]" at bounding box center [713, 308] width 50 height 23
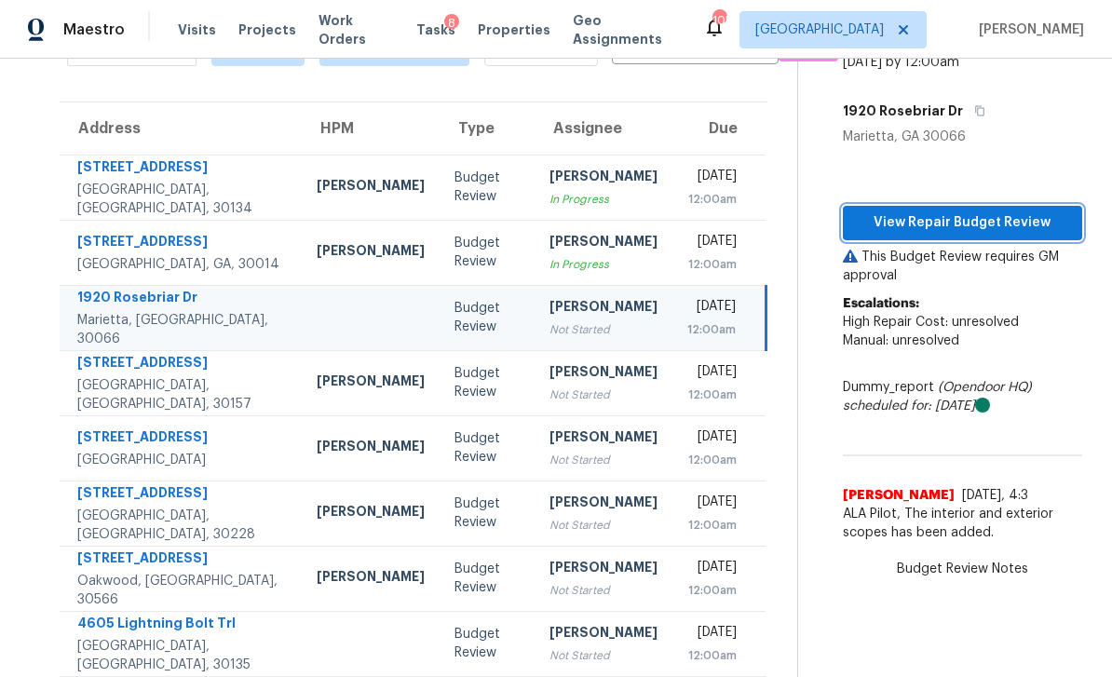
click at [987, 211] on span "View Repair Budget Review" at bounding box center [963, 222] width 210 height 23
